Goal: Browse casually: Explore the website without a specific task or goal

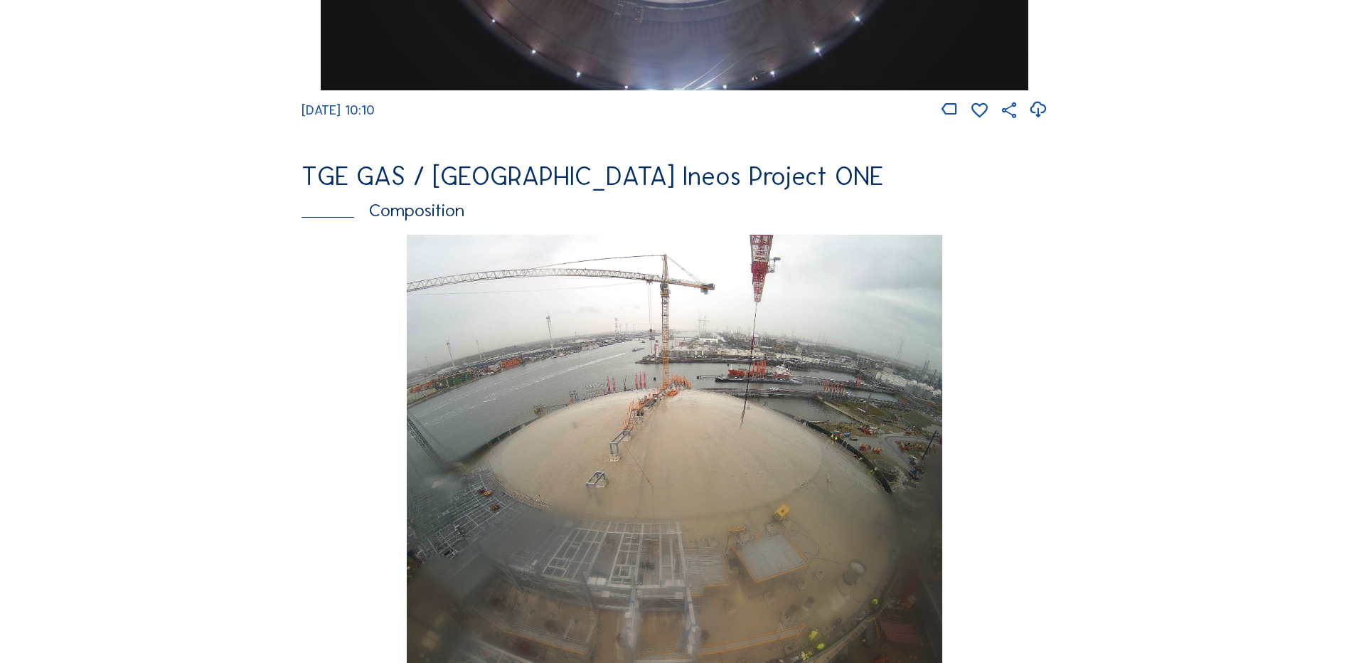
scroll to position [1778, 0]
click at [426, 218] on div "Composition" at bounding box center [674, 210] width 746 height 18
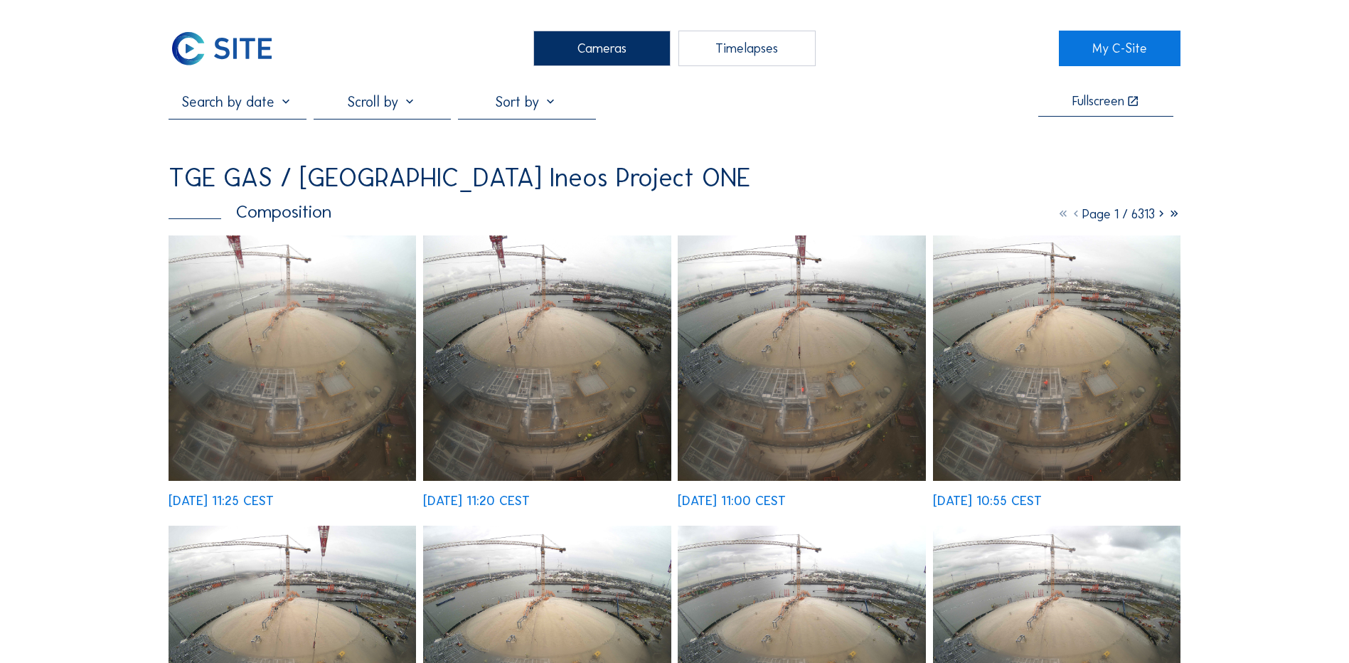
click at [237, 432] on img at bounding box center [292, 357] width 247 height 245
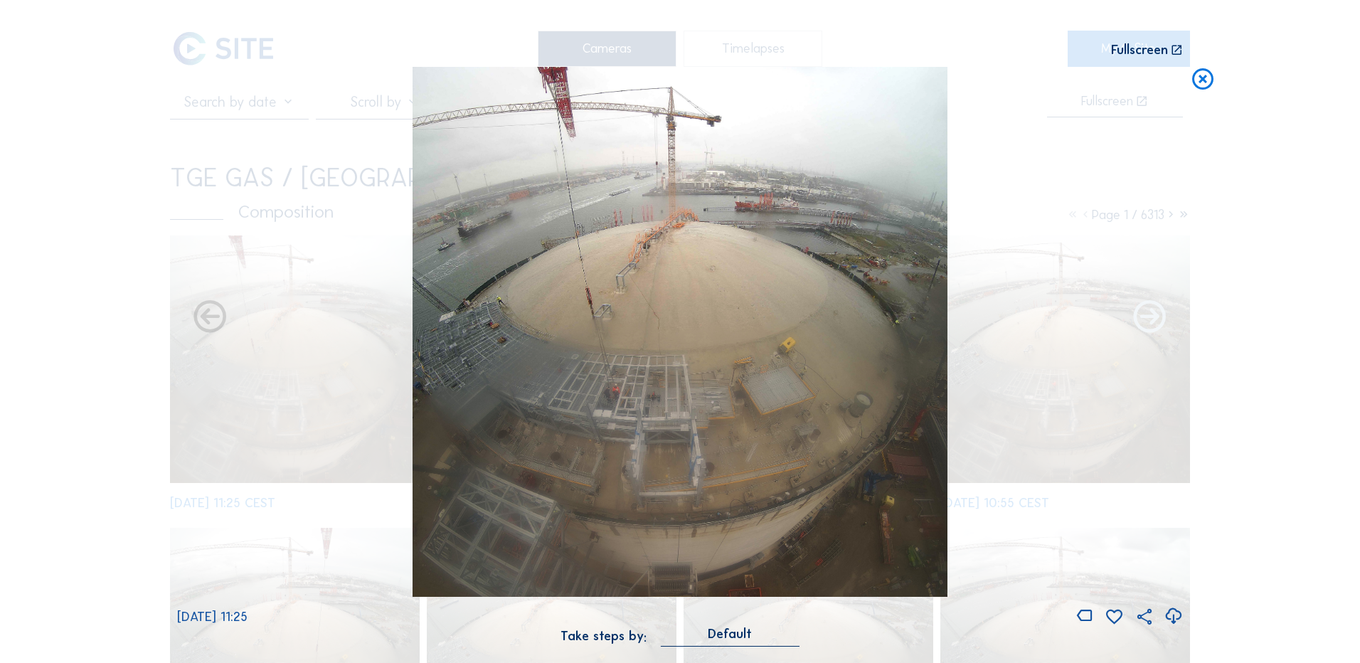
click at [1157, 321] on icon at bounding box center [1149, 318] width 39 height 39
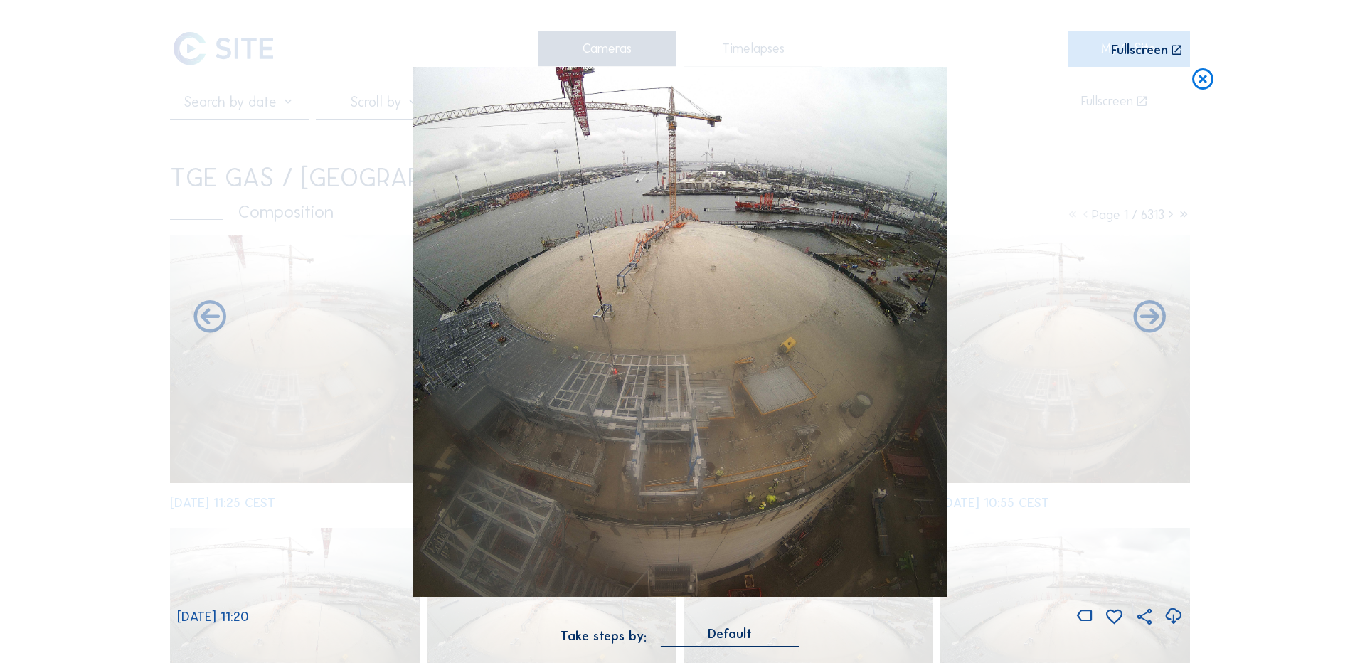
click at [1157, 321] on icon at bounding box center [1149, 318] width 39 height 39
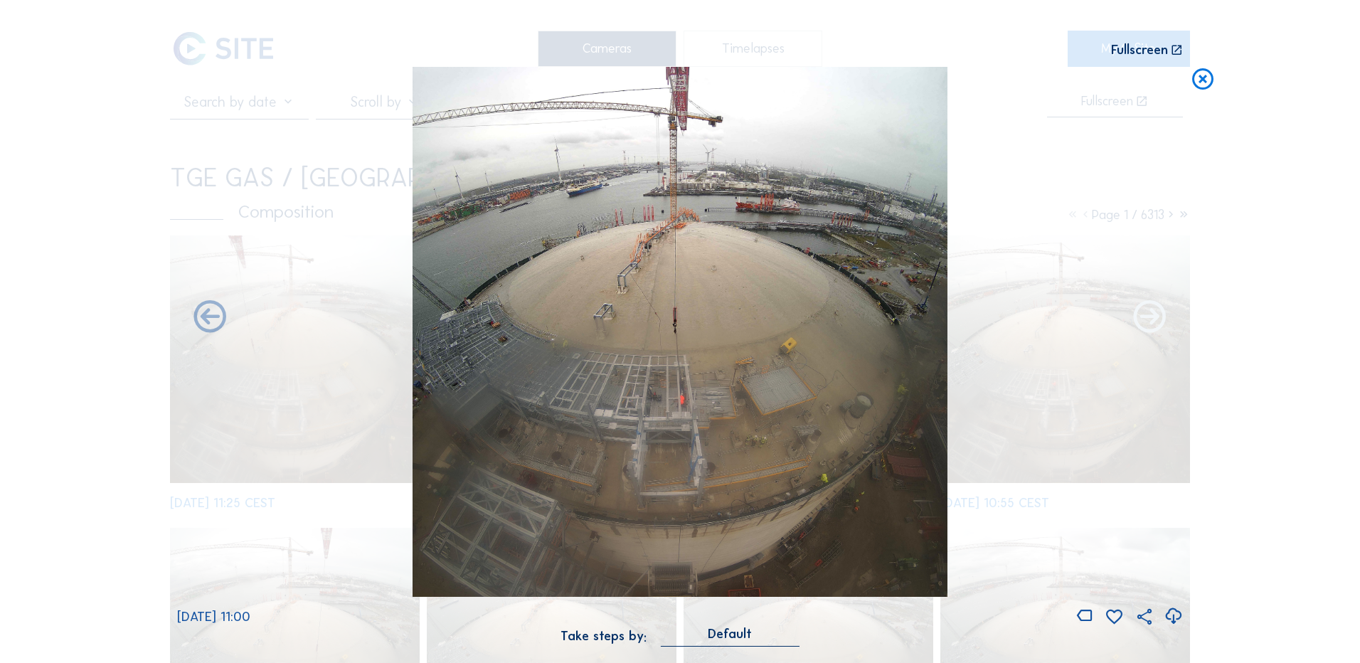
click at [1157, 321] on icon at bounding box center [1149, 318] width 39 height 39
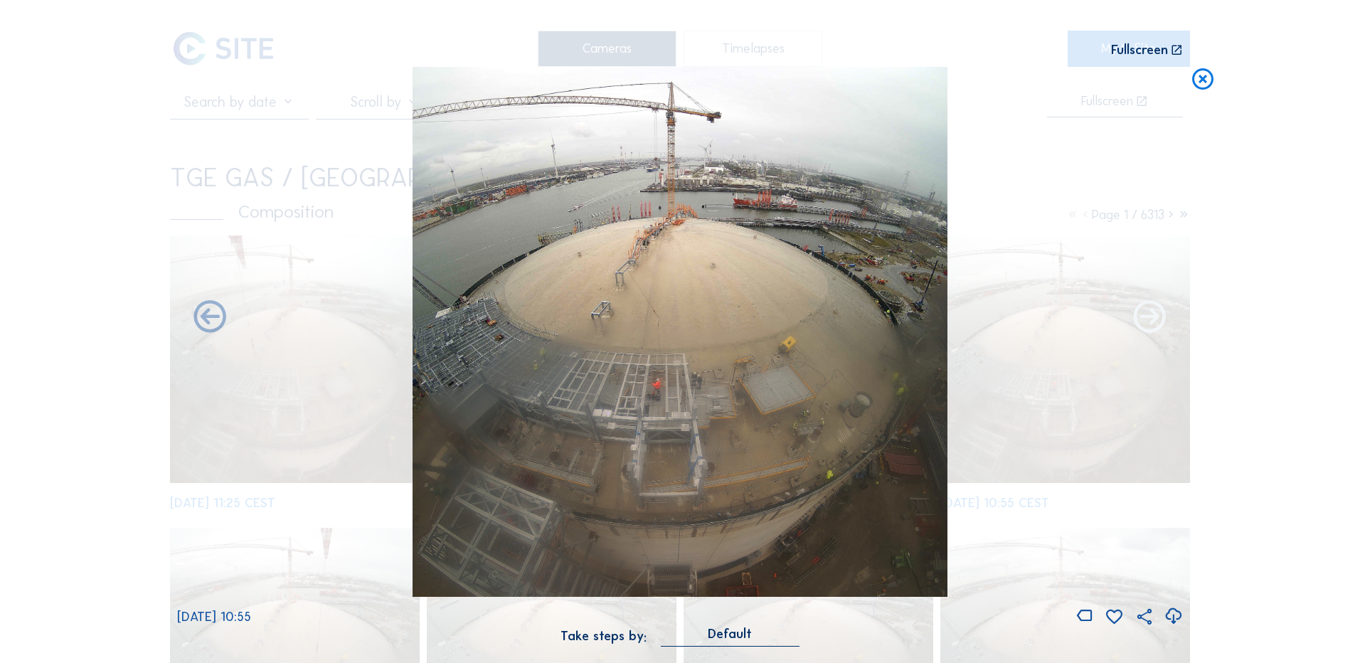
click at [1157, 321] on icon at bounding box center [1149, 318] width 39 height 39
drag, startPoint x: 1211, startPoint y: 80, endPoint x: 1256, endPoint y: 87, distance: 46.0
click at [1209, 80] on icon at bounding box center [1203, 80] width 26 height 26
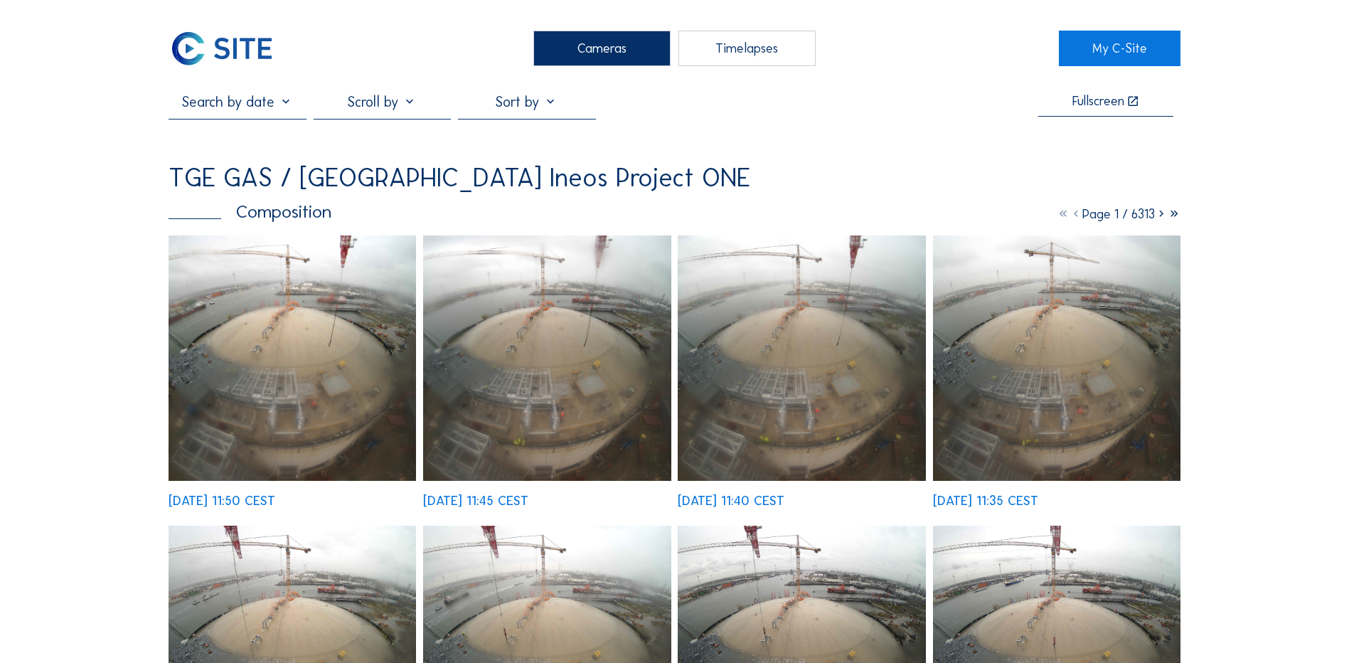
click at [254, 348] on img at bounding box center [292, 357] width 247 height 245
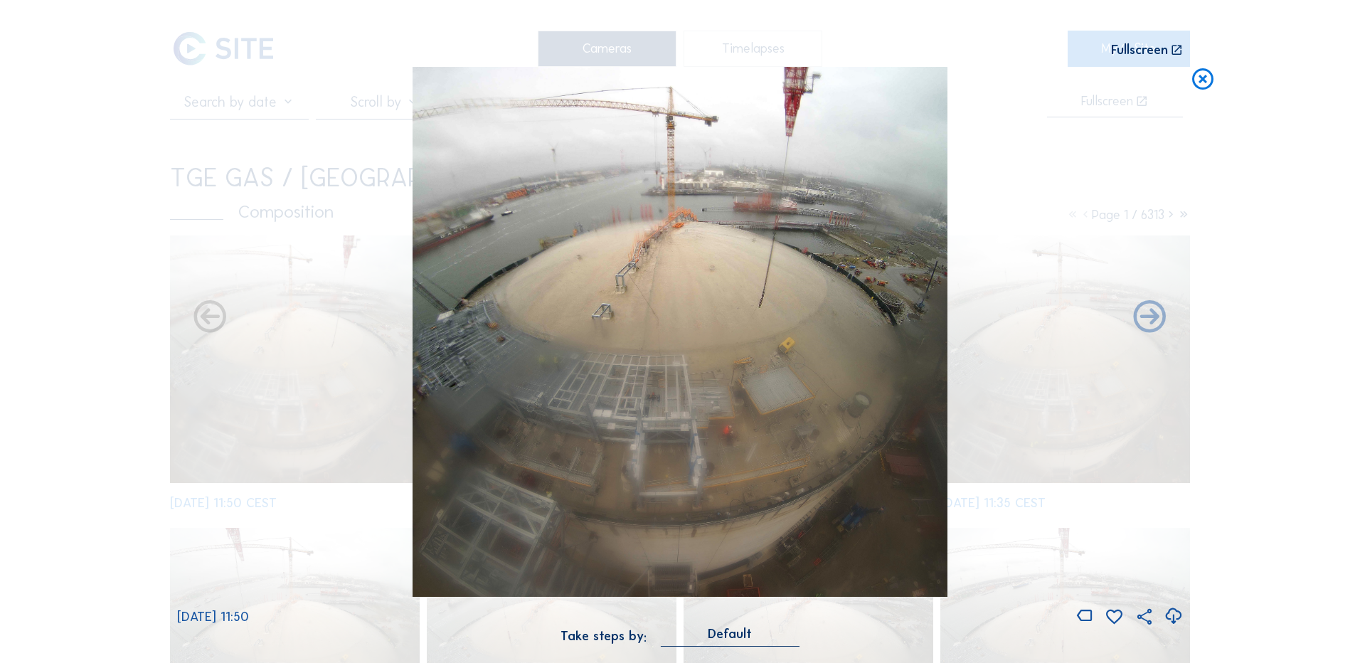
click at [1205, 182] on div "Scroll to travel through time | Press 'Alt' Button + Scroll to Zoom | Click and…" at bounding box center [680, 331] width 1360 height 663
click at [1197, 85] on icon at bounding box center [1203, 80] width 26 height 26
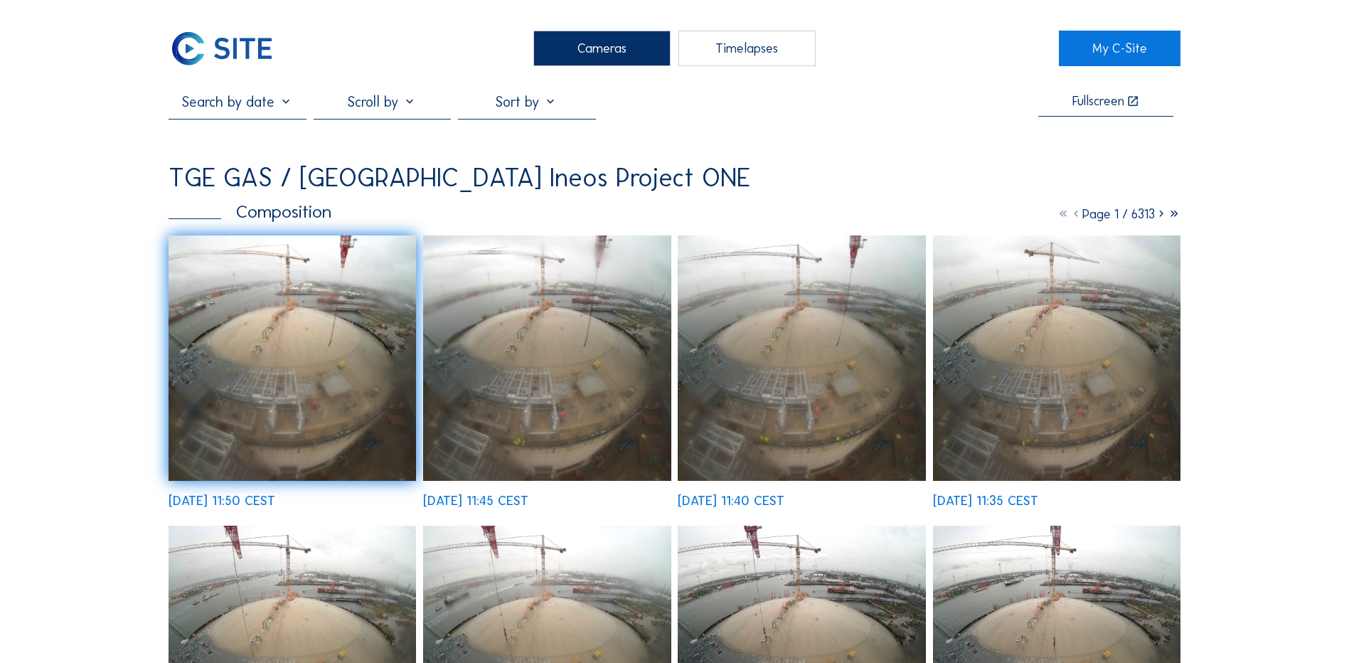
click at [582, 57] on div "Cameras" at bounding box center [601, 49] width 137 height 36
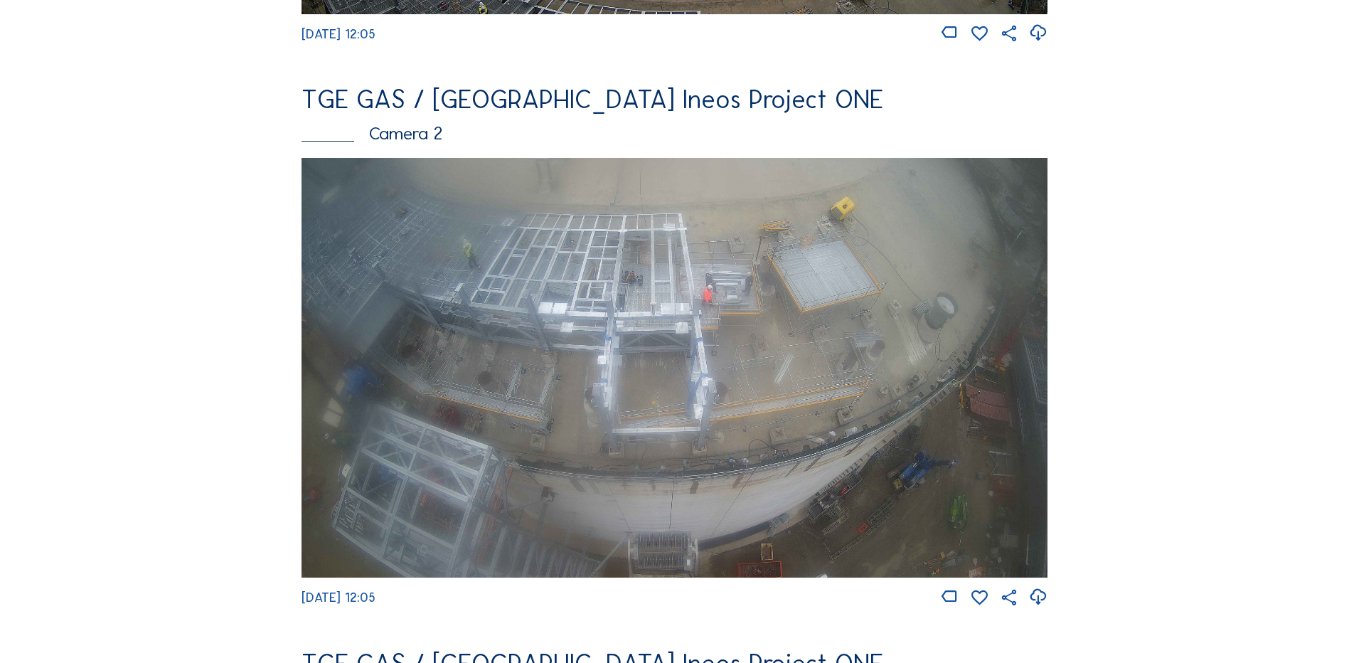
scroll to position [640, 0]
